Goal: Task Accomplishment & Management: Manage account settings

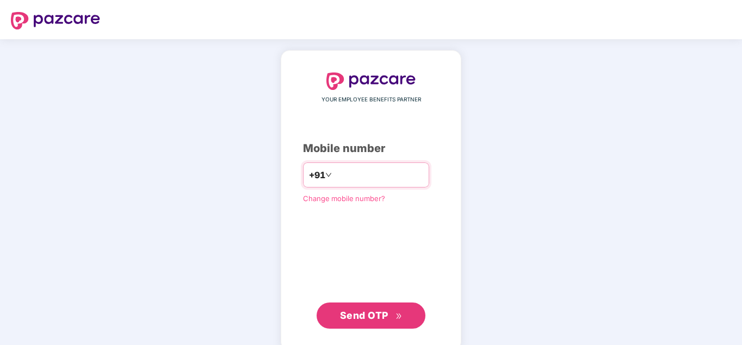
click at [371, 173] on input "number" at bounding box center [378, 174] width 89 height 17
click at [354, 182] on input "number" at bounding box center [378, 174] width 89 height 17
type input "**********"
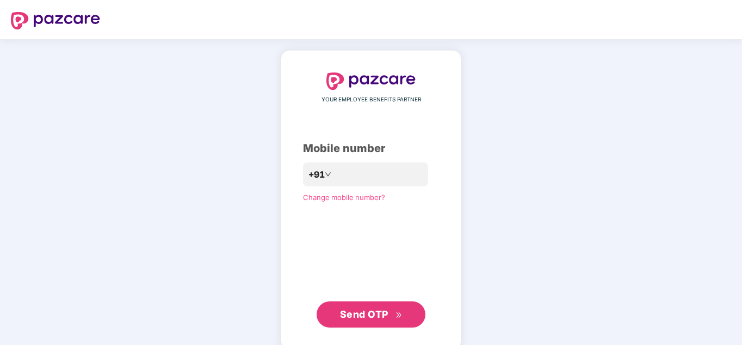
click at [391, 312] on span "Send OTP" at bounding box center [371, 313] width 63 height 15
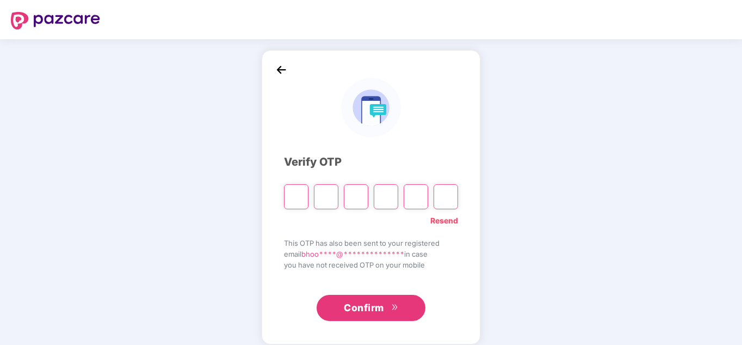
paste input "*"
type input "*"
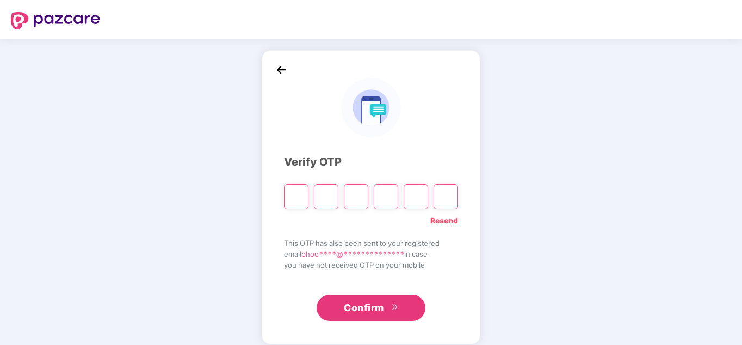
type input "*"
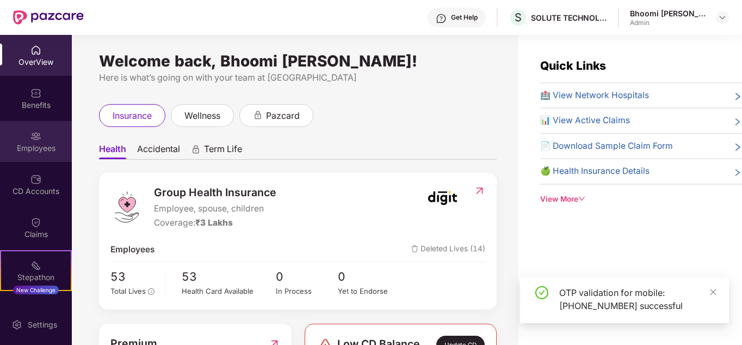
click at [41, 153] on div "Employees" at bounding box center [36, 141] width 72 height 41
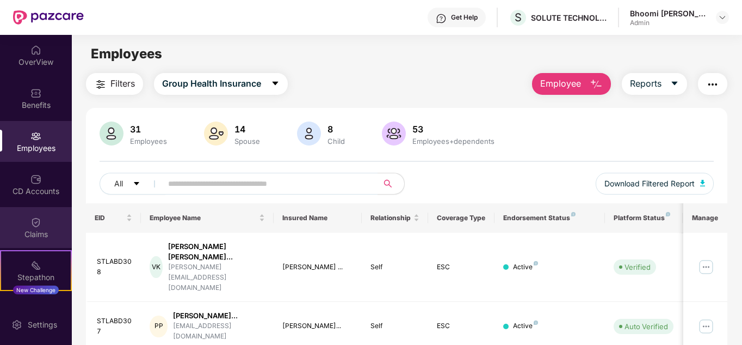
click at [49, 224] on div "Claims" at bounding box center [36, 227] width 72 height 41
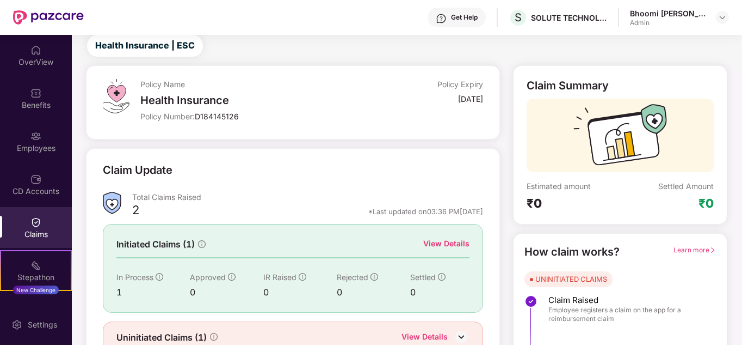
scroll to position [82, 0]
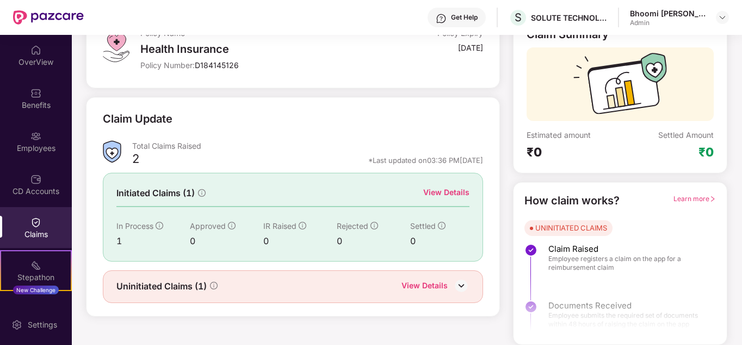
click at [119, 243] on div "1" at bounding box center [152, 241] width 73 height 14
click at [158, 228] on icon "info-circle" at bounding box center [160, 226] width 8 height 8
click at [439, 193] on div "View Details" at bounding box center [446, 192] width 46 height 12
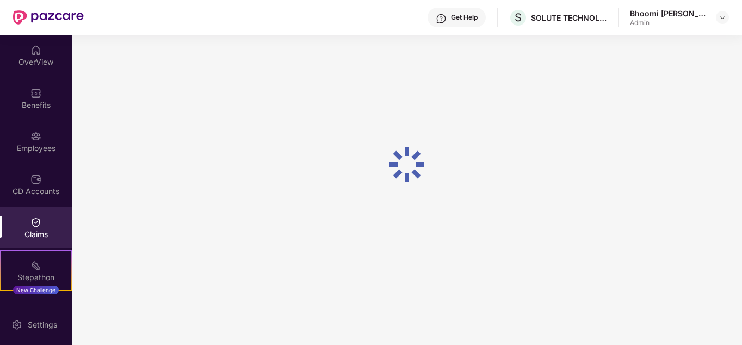
scroll to position [35, 0]
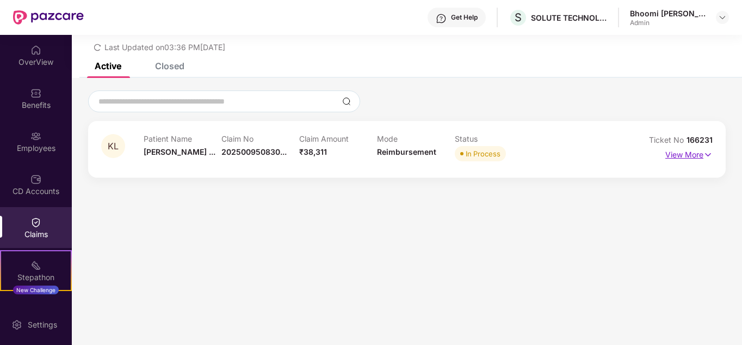
click at [704, 156] on img at bounding box center [708, 155] width 9 height 12
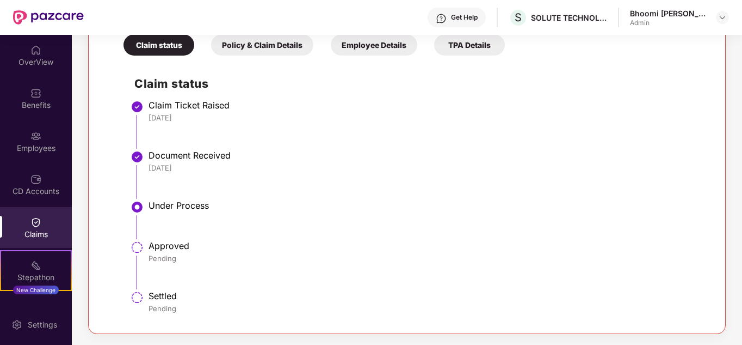
scroll to position [185, 0]
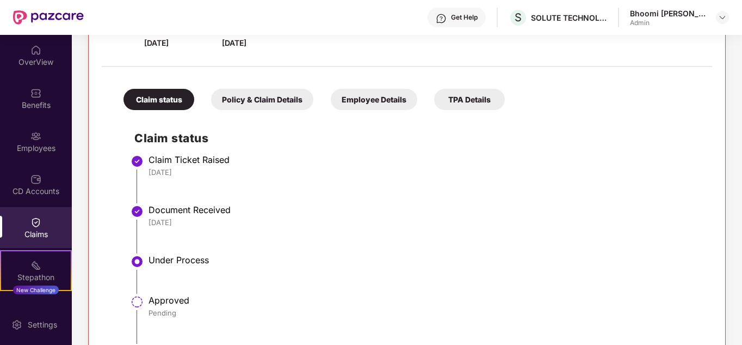
click at [283, 101] on div "Policy & Claim Details" at bounding box center [262, 99] width 102 height 21
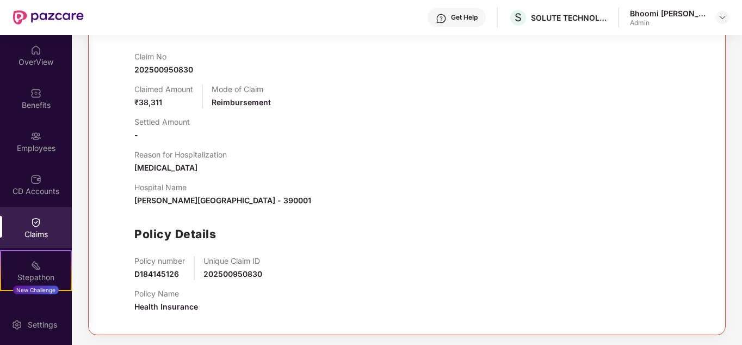
scroll to position [294, 0]
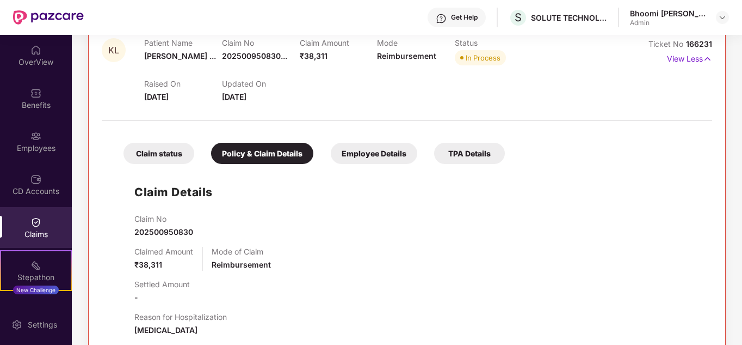
click at [361, 158] on div "Employee Details" at bounding box center [374, 153] width 87 height 21
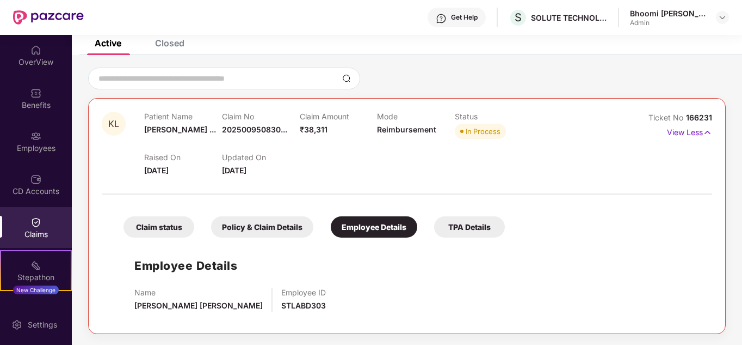
click at [458, 234] on div "TPA Details" at bounding box center [469, 226] width 71 height 21
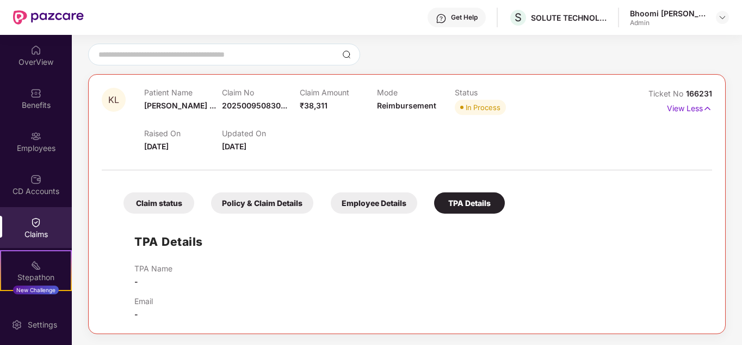
click at [167, 199] on div "Claim status" at bounding box center [159, 202] width 71 height 21
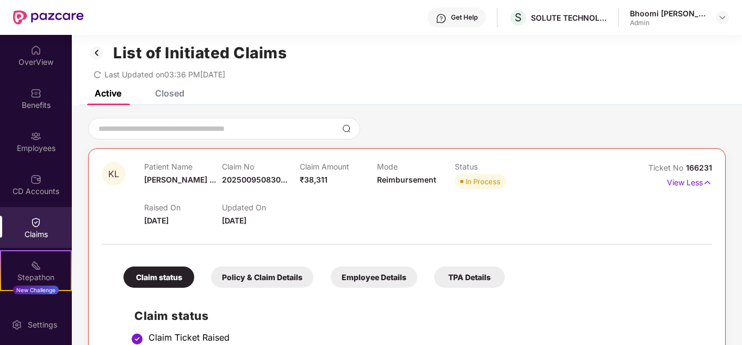
scroll to position [0, 0]
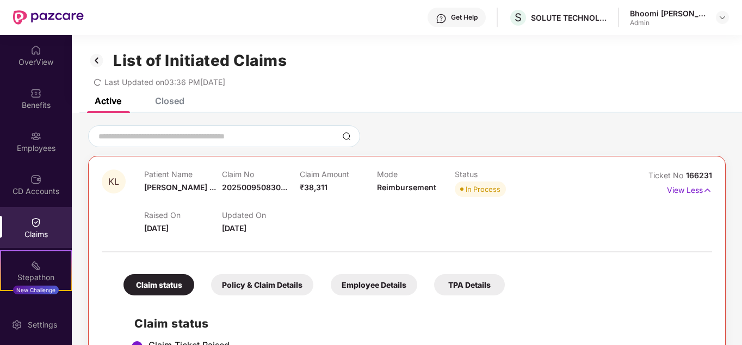
click at [185, 103] on div "Active Closed" at bounding box center [407, 104] width 671 height 15
click at [183, 102] on div "Closed" at bounding box center [169, 100] width 29 height 11
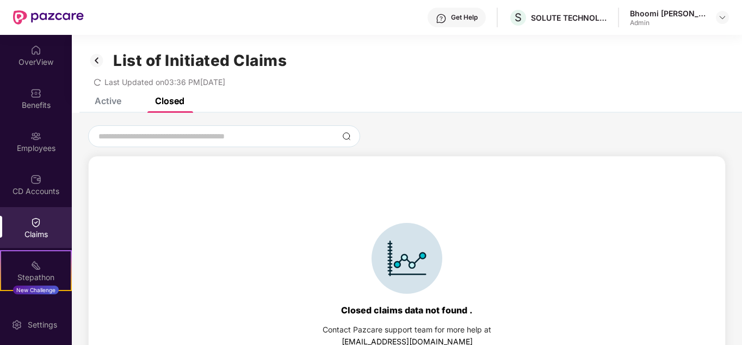
click at [95, 94] on div "List of Initiated Claims Last Updated on 03:36 PM, 18 Aug 2025" at bounding box center [407, 66] width 671 height 63
click at [105, 99] on div "Active" at bounding box center [108, 100] width 27 height 11
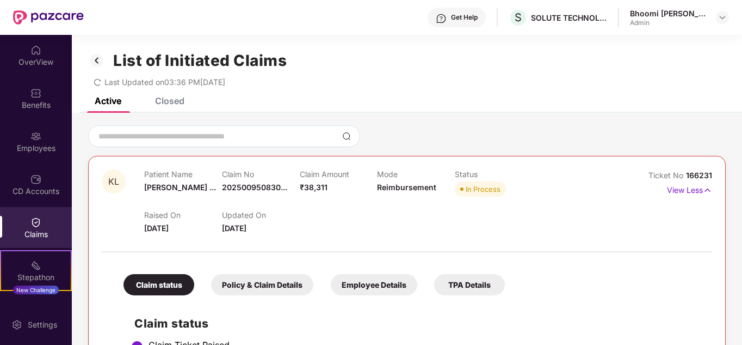
click at [103, 52] on img at bounding box center [96, 60] width 17 height 19
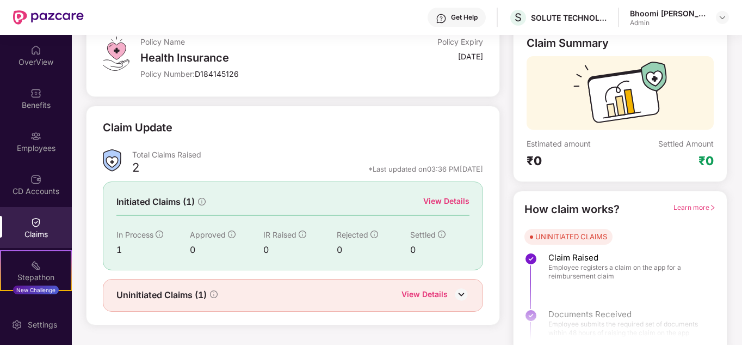
scroll to position [82, 0]
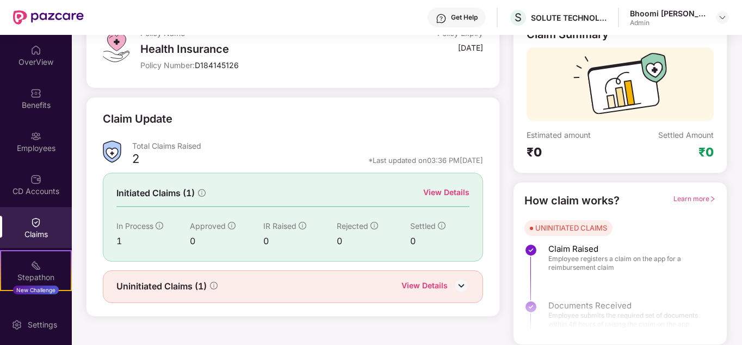
click at [441, 287] on div "View Details" at bounding box center [425, 286] width 46 height 14
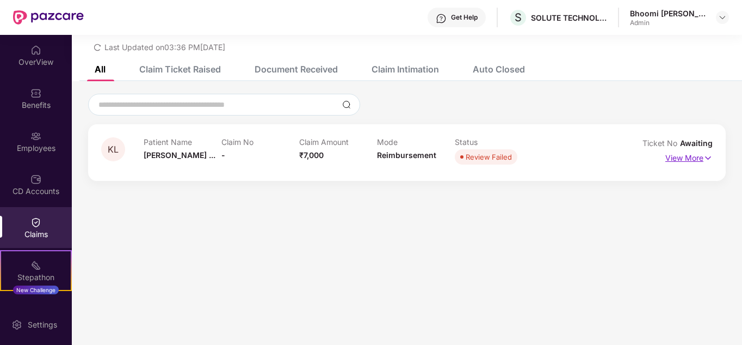
click at [674, 157] on p "View More" at bounding box center [689, 156] width 47 height 15
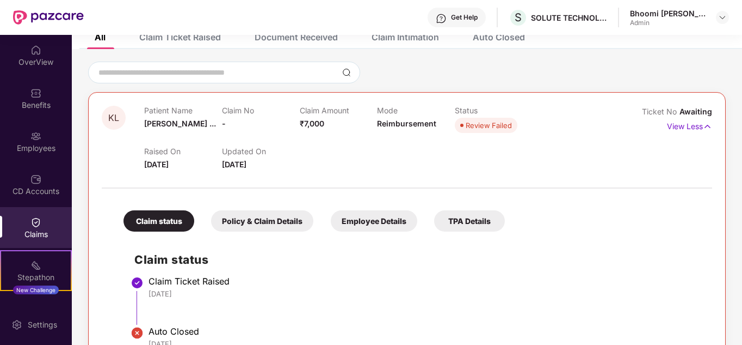
scroll to position [48, 0]
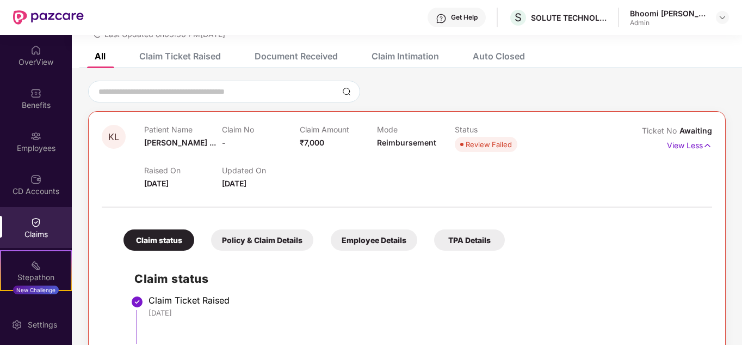
click at [283, 238] on div "Policy & Claim Details" at bounding box center [262, 239] width 102 height 21
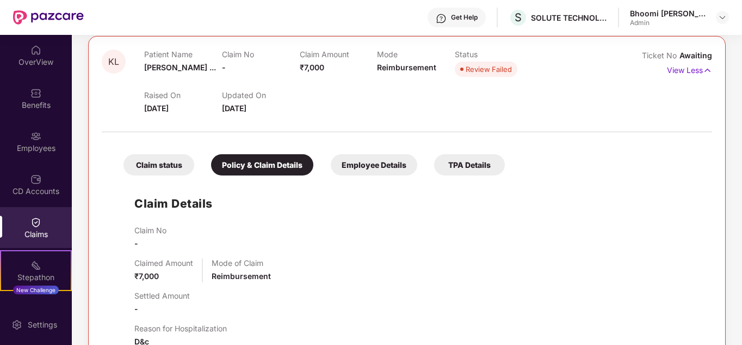
scroll to position [0, 0]
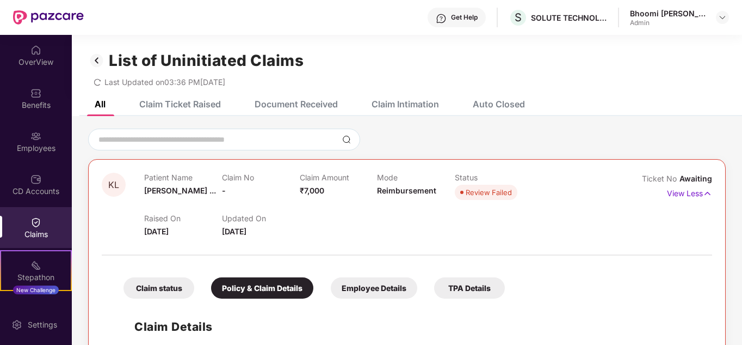
click at [202, 106] on div "Claim Ticket Raised" at bounding box center [180, 104] width 82 height 11
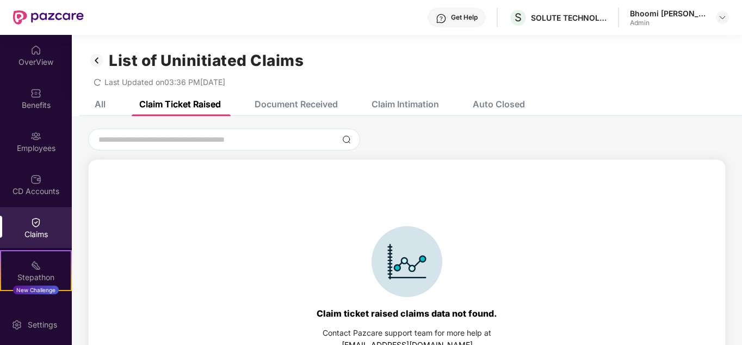
click at [291, 109] on div "Document Received" at bounding box center [288, 104] width 100 height 24
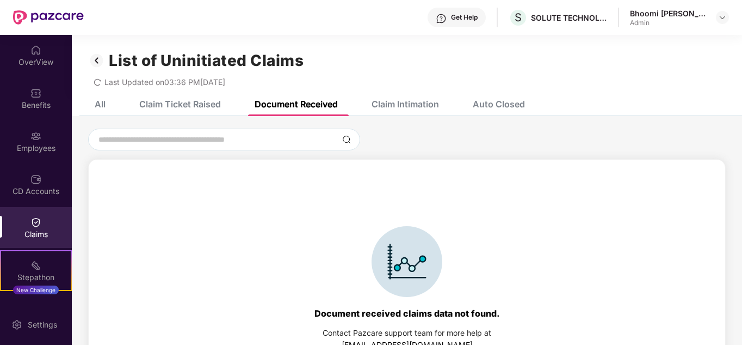
click at [414, 112] on div "Claim Intimation" at bounding box center [397, 104] width 84 height 24
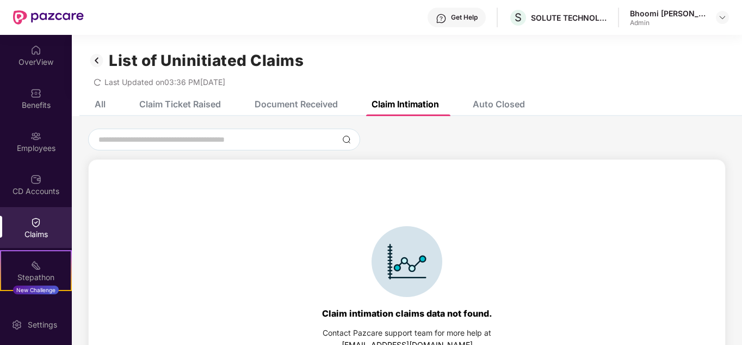
click at [505, 106] on div "Auto Closed" at bounding box center [499, 104] width 52 height 11
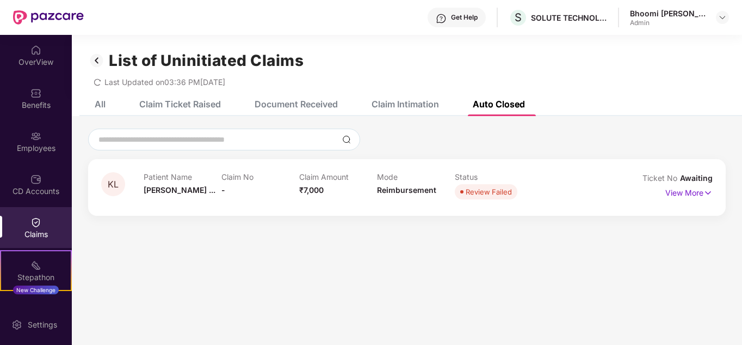
click at [101, 60] on img at bounding box center [96, 60] width 17 height 19
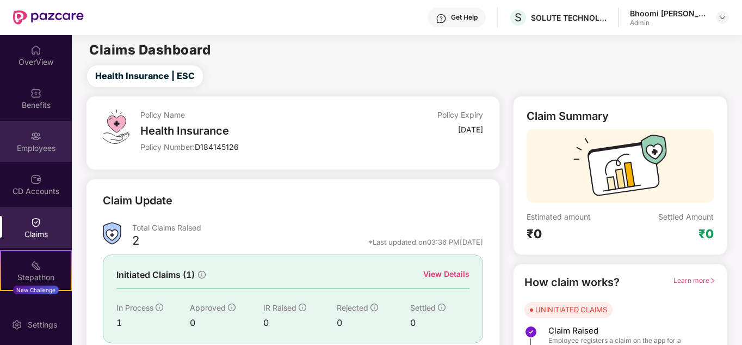
click at [35, 139] on img at bounding box center [35, 136] width 11 height 11
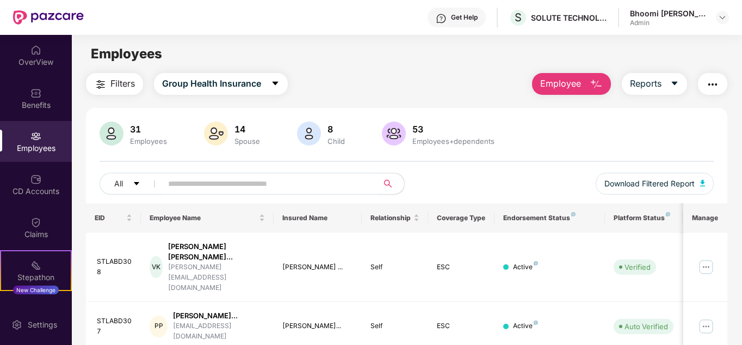
click at [266, 181] on input "text" at bounding box center [265, 183] width 195 height 16
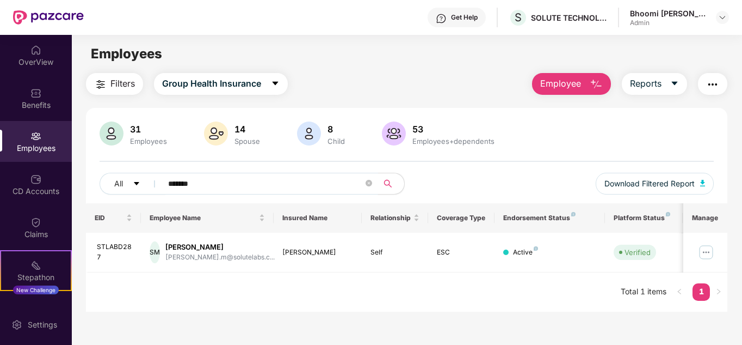
type input "*******"
click at [713, 252] on img at bounding box center [706, 251] width 17 height 17
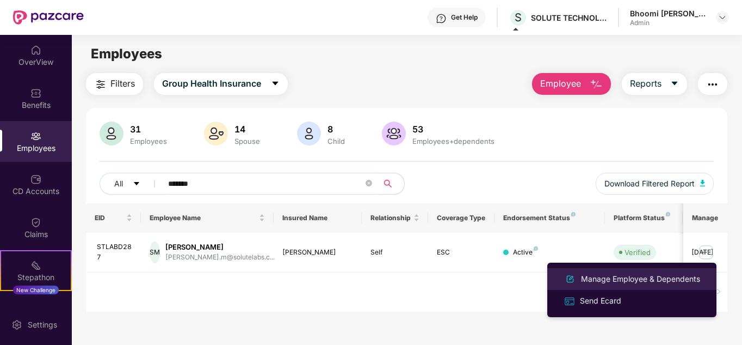
click at [598, 277] on div "Manage Employee & Dependents" at bounding box center [641, 279] width 124 height 12
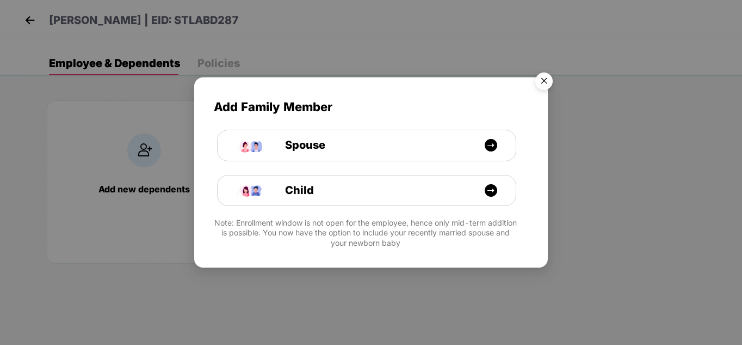
click at [538, 77] on img "Close" at bounding box center [544, 82] width 30 height 30
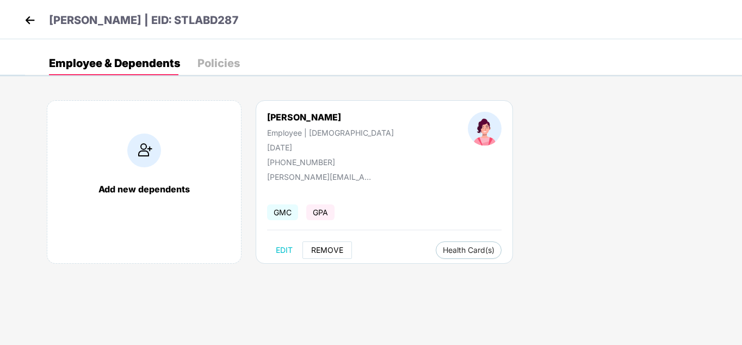
click at [335, 250] on span "REMOVE" at bounding box center [327, 249] width 32 height 9
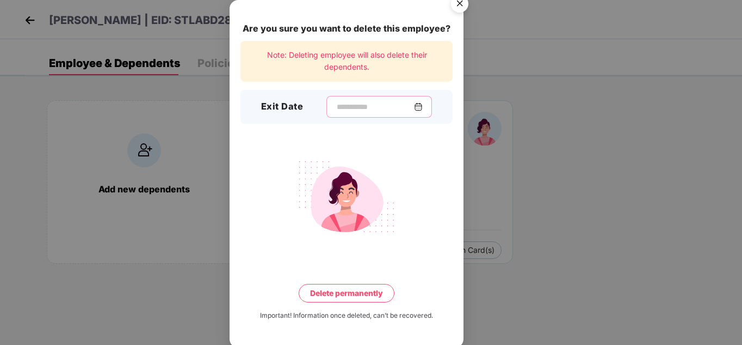
click at [336, 107] on input at bounding box center [375, 106] width 78 height 11
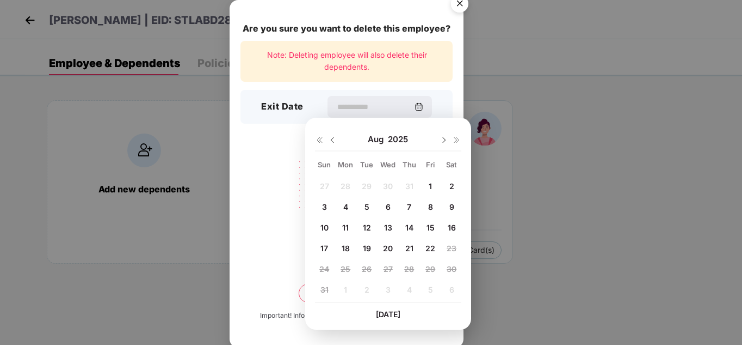
click at [579, 170] on div "Are you sure you want to delete this employee? Note: Deleting employee will als…" at bounding box center [371, 172] width 742 height 345
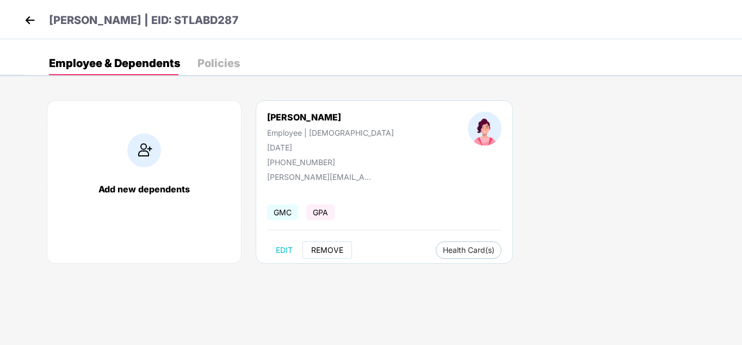
click at [330, 250] on span "REMOVE" at bounding box center [327, 249] width 32 height 9
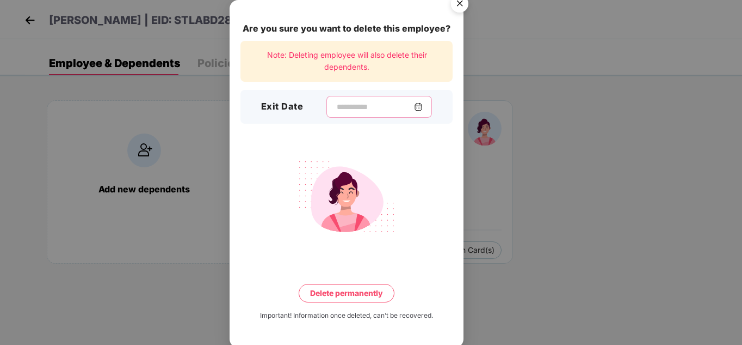
click at [353, 107] on input at bounding box center [375, 106] width 78 height 11
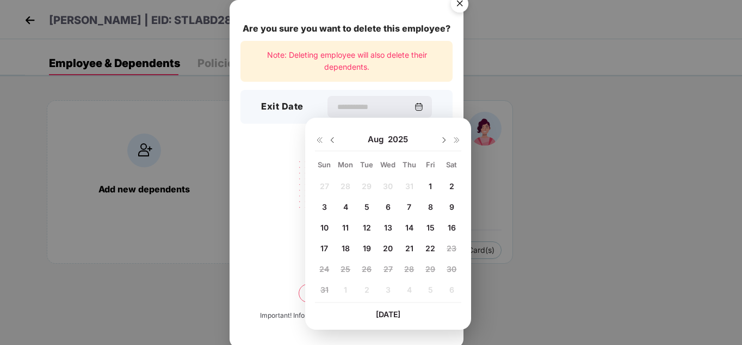
click at [432, 249] on span "22" at bounding box center [431, 247] width 10 height 9
type input "**********"
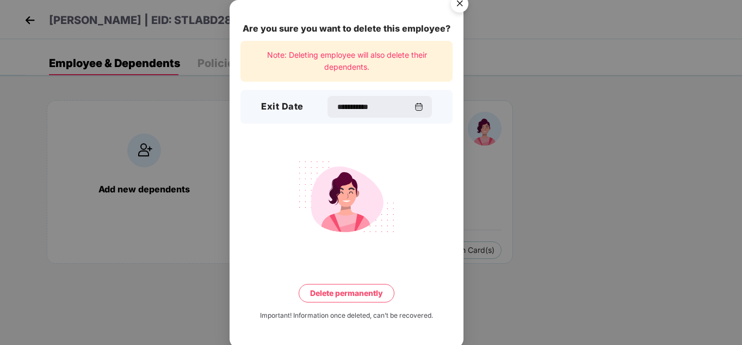
click at [358, 291] on button "Delete permanently" at bounding box center [347, 293] width 96 height 19
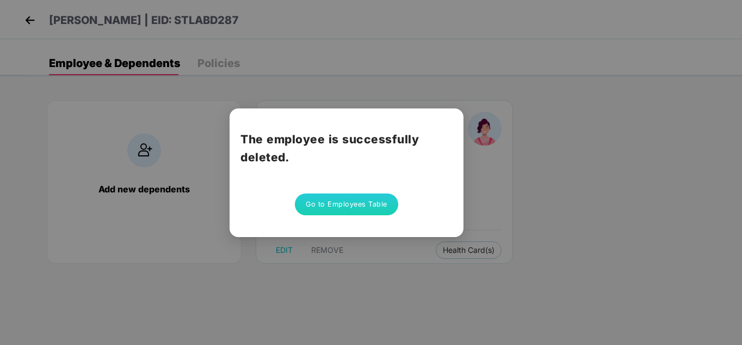
click at [345, 208] on button "Go to Employees Table" at bounding box center [346, 204] width 103 height 22
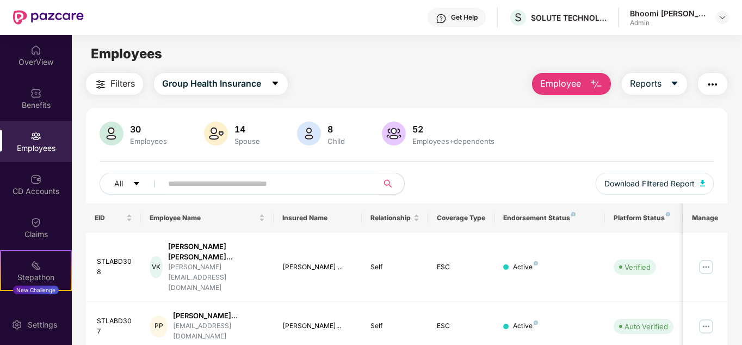
click at [202, 184] on input "text" at bounding box center [265, 183] width 195 height 16
type input "******"
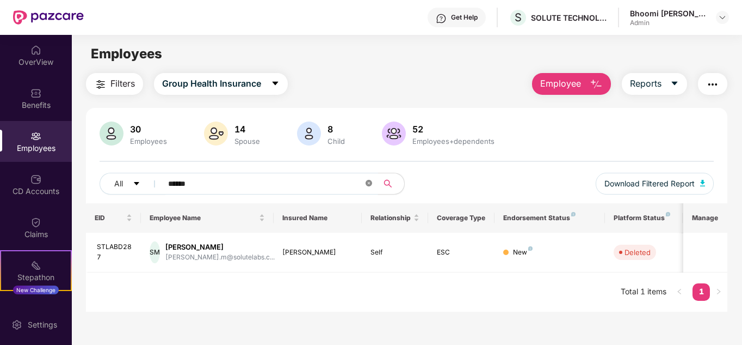
click at [369, 182] on icon "close-circle" at bounding box center [369, 183] width 7 height 7
